Goal: Navigation & Orientation: Find specific page/section

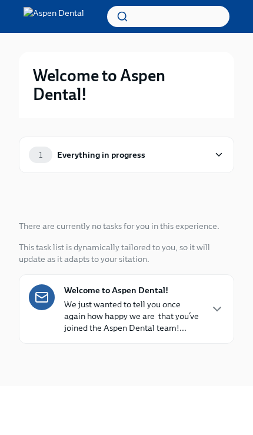
click at [216, 155] on icon at bounding box center [218, 155] width 11 height 12
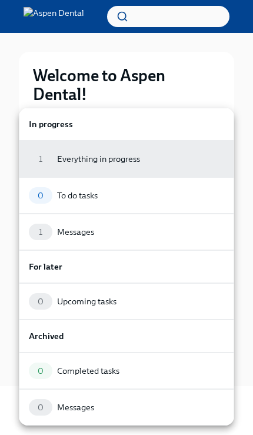
click at [135, 238] on div "1 Messages" at bounding box center [126, 231] width 195 height 16
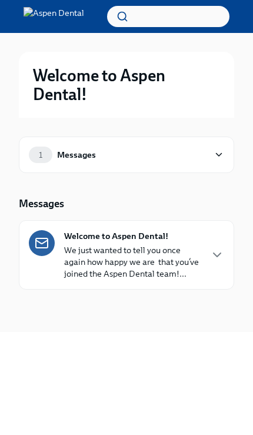
click at [220, 253] on icon "button" at bounding box center [216, 255] width 7 height 4
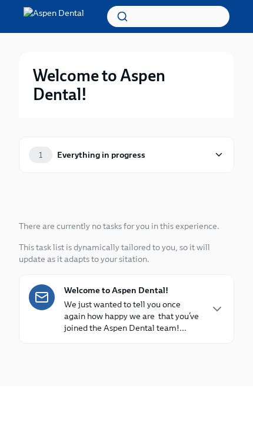
click at [223, 151] on icon at bounding box center [218, 155] width 11 height 12
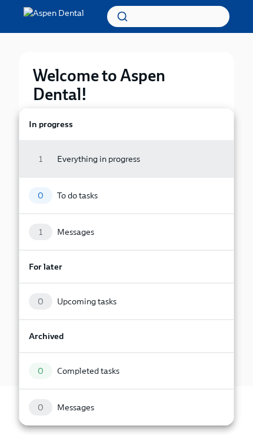
click at [166, 159] on div "1 Everything in progress" at bounding box center [126, 159] width 195 height 16
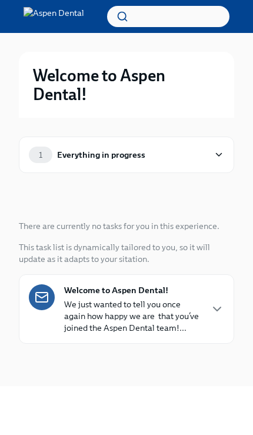
click at [216, 152] on icon at bounding box center [218, 155] width 11 height 12
